Goal: Task Accomplishment & Management: Manage account settings

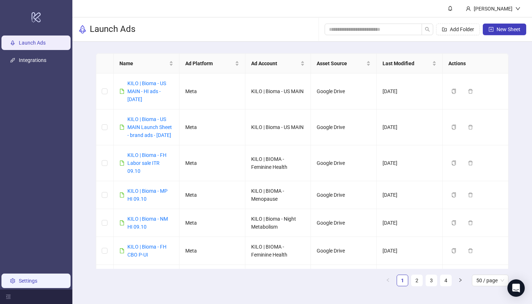
click at [19, 278] on link "Settings" at bounding box center [28, 281] width 18 height 6
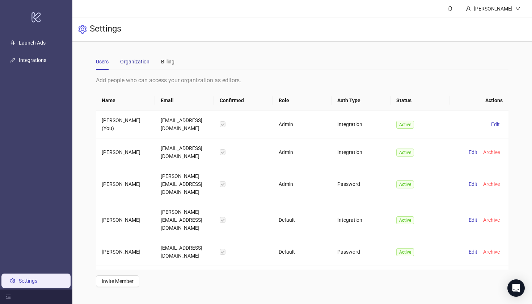
click at [137, 64] on div "Organization" at bounding box center [134, 62] width 29 height 8
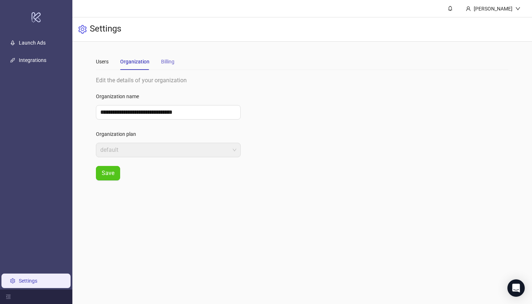
click at [165, 69] on div "Billing" at bounding box center [167, 61] width 13 height 17
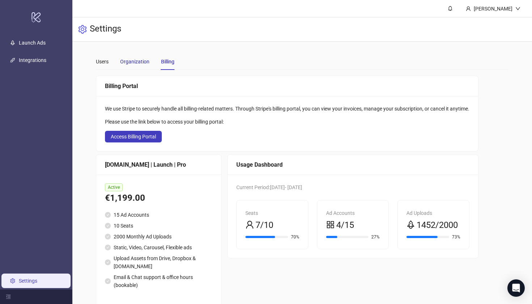
click at [124, 58] on div "Organization" at bounding box center [134, 62] width 29 height 8
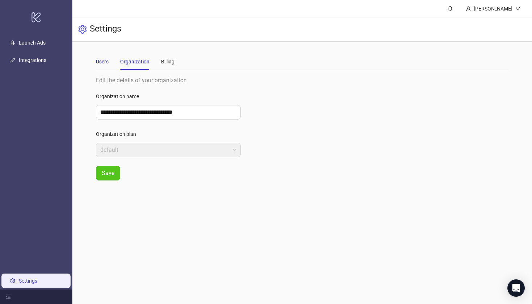
click at [103, 60] on div "Users" at bounding box center [102, 62] width 13 height 8
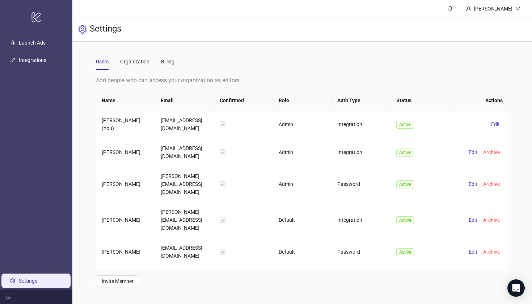
click at [37, 283] on link "Settings" at bounding box center [28, 281] width 18 height 6
click at [165, 67] on div "Billing" at bounding box center [167, 61] width 13 height 17
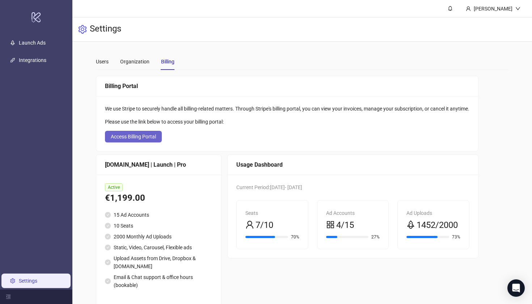
click at [145, 139] on span "Access Billing Portal" at bounding box center [133, 137] width 45 height 6
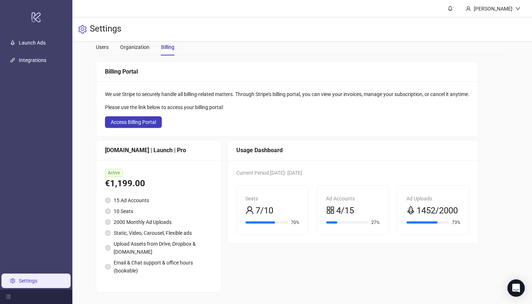
scroll to position [14, 0]
click at [142, 126] on button "Access Billing Portal" at bounding box center [133, 123] width 57 height 12
